Goal: Task Accomplishment & Management: Use online tool/utility

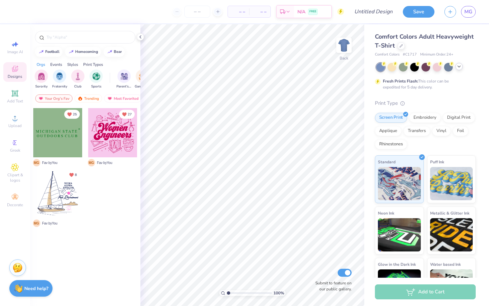
click at [458, 68] on icon at bounding box center [458, 66] width 5 height 5
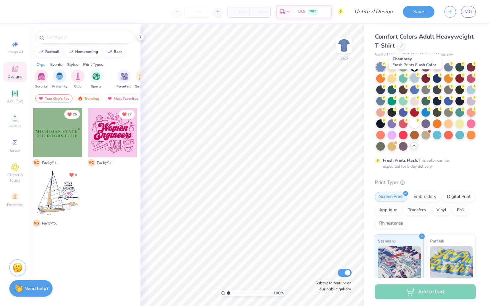
click at [414, 80] on div at bounding box center [414, 78] width 9 height 9
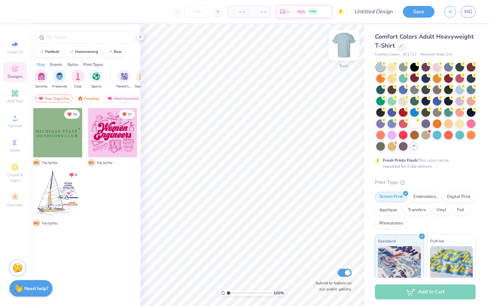
click at [342, 46] on img at bounding box center [344, 45] width 27 height 27
click at [458, 88] on div at bounding box center [459, 89] width 9 height 9
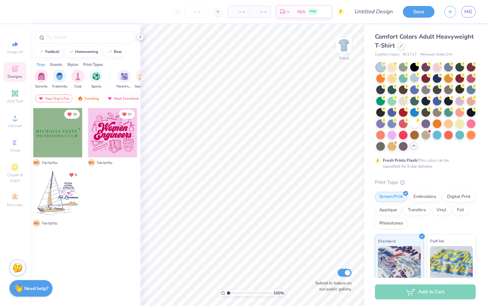
click at [142, 38] on icon at bounding box center [140, 36] width 5 height 5
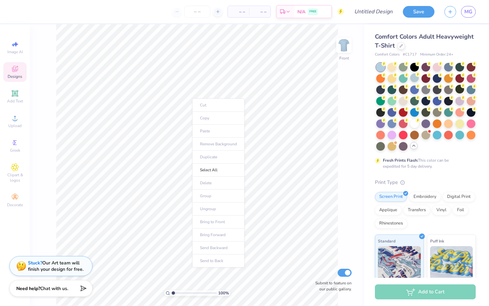
click at [195, 103] on ul "Cut Copy Paste Remove Background Duplicate Select All Delete Group Ungroup Brin…" at bounding box center [218, 182] width 52 height 169
click at [194, 102] on ul "Cut Copy Paste Remove Background Duplicate Select All Delete Group Ungroup Brin…" at bounding box center [218, 182] width 52 height 169
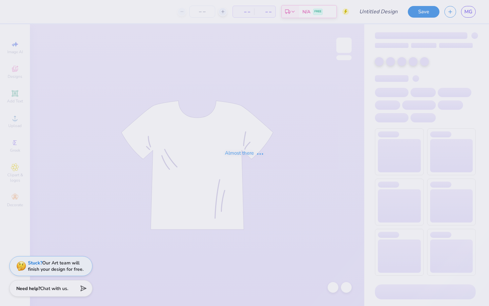
type input "FALL"
type input "50"
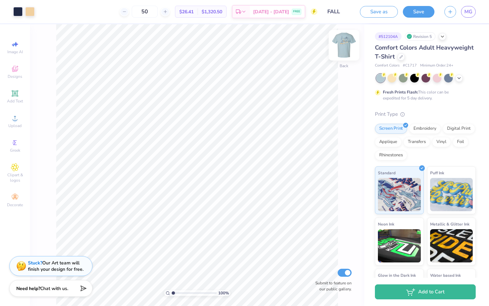
click at [344, 47] on img at bounding box center [344, 45] width 27 height 27
click at [144, 21] on div "Art colors 50 $26.41 Per Item $1,320.50 Total Est. Delivery Sep 14 - 17 FREE De…" at bounding box center [244, 153] width 489 height 306
click at [111, 7] on div "Art colors 50 $26.41 Per Item $1,320.50 Total Est. Delivery Sep 14 - 17 FREE De…" at bounding box center [244, 153] width 489 height 306
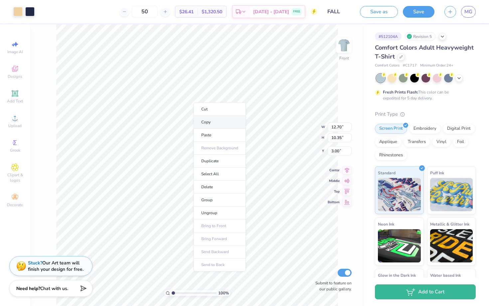
click at [212, 123] on li "Copy" at bounding box center [220, 122] width 52 height 13
